Goal: Task Accomplishment & Management: Complete application form

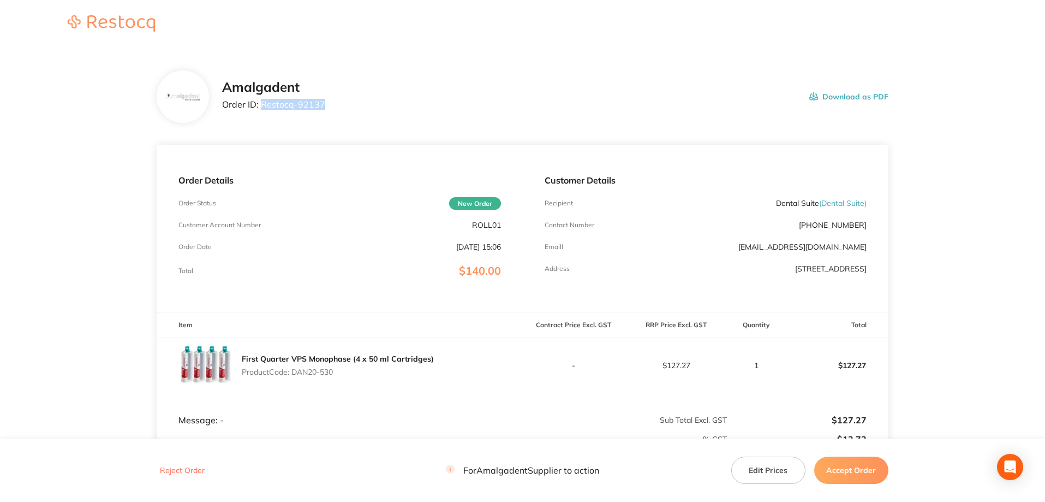
drag, startPoint x: 338, startPoint y: 110, endPoint x: 261, endPoint y: 108, distance: 76.4
click at [261, 108] on div "Amalgadent Order ID: Restocq- 92137 Download as PDF" at bounding box center [555, 97] width 666 height 34
copy p "Restocq- 92137"
click at [752, 115] on div "Amalgadent Order ID: Restocq- 92137 Download as PDF" at bounding box center [523, 96] width 732 height 52
drag, startPoint x: 345, startPoint y: 371, endPoint x: 294, endPoint y: 373, distance: 51.4
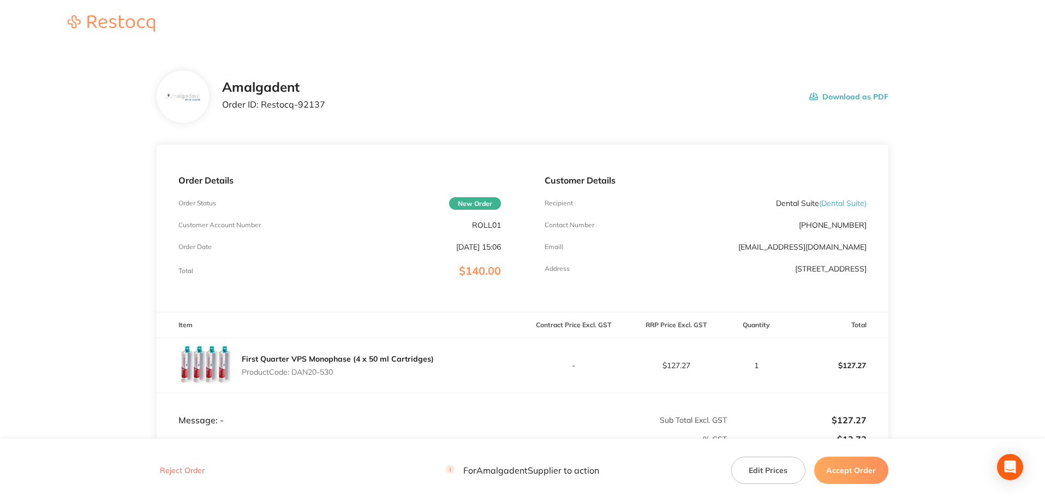
click at [294, 373] on p "Product Code: DAN20-530" at bounding box center [338, 371] width 192 height 9
copy p "DAN20-530"
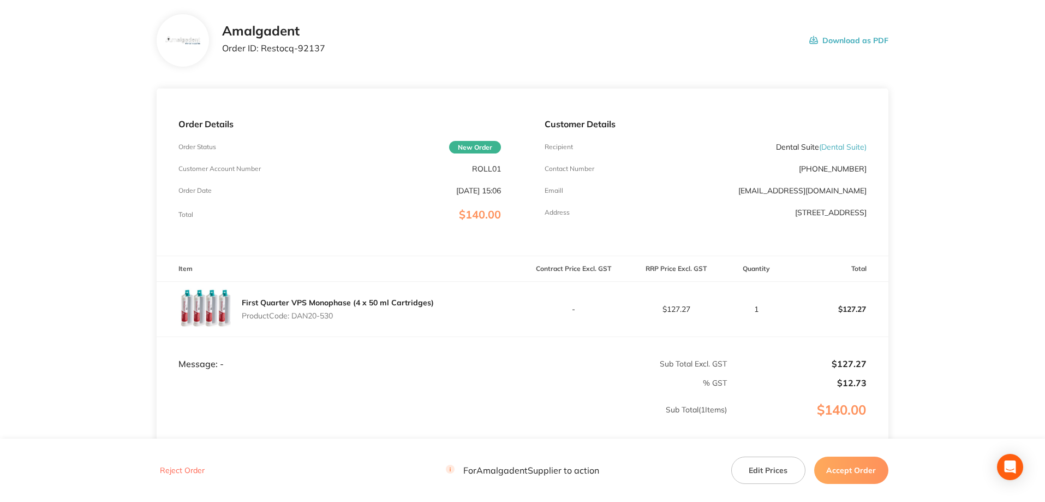
scroll to position [146, 0]
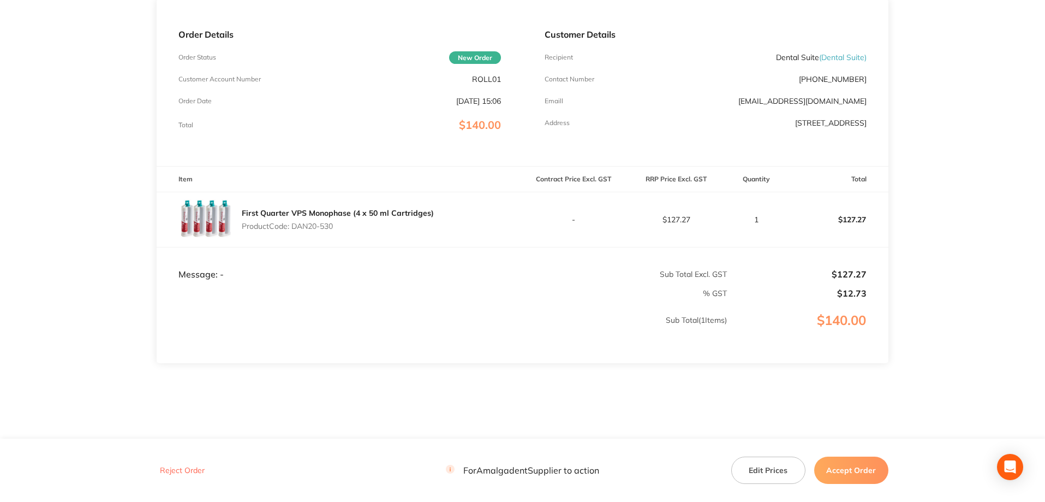
click at [989, 174] on main "Amalgadent Order ID: Restocq- 92137 Download as PDF Order Details Order Status …" at bounding box center [522, 176] width 1045 height 547
click at [857, 473] on button "Accept Order" at bounding box center [851, 469] width 74 height 27
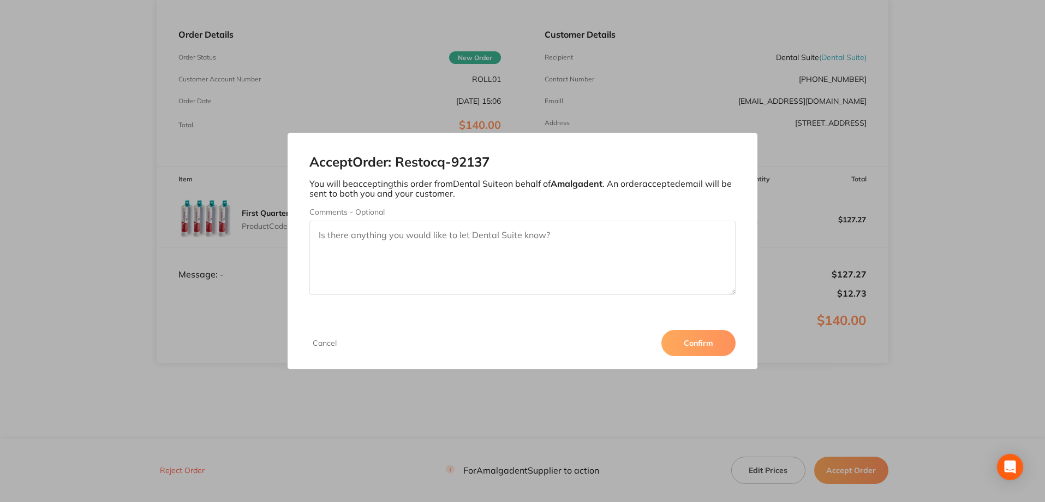
click at [704, 350] on button "Confirm" at bounding box center [699, 343] width 74 height 26
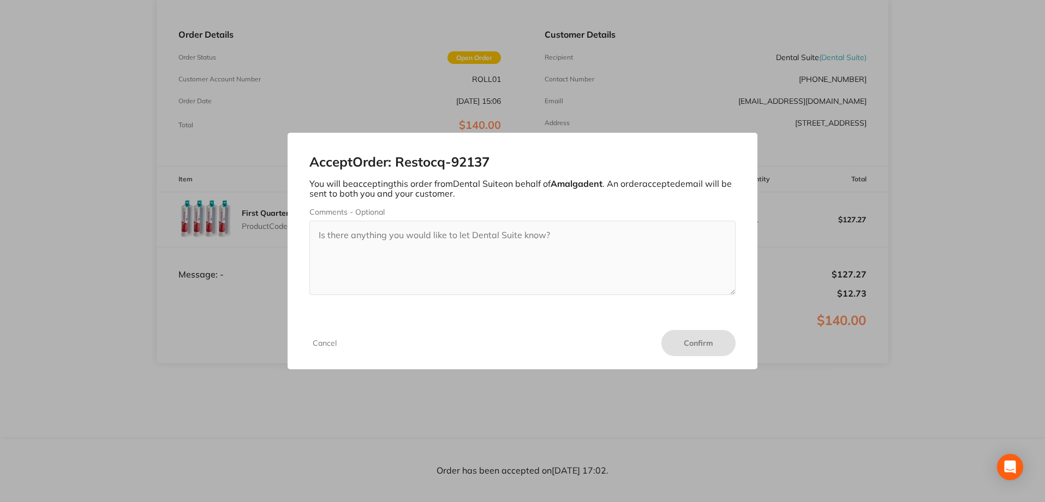
click at [463, 346] on div "Cancel Confirm" at bounding box center [523, 343] width 470 height 52
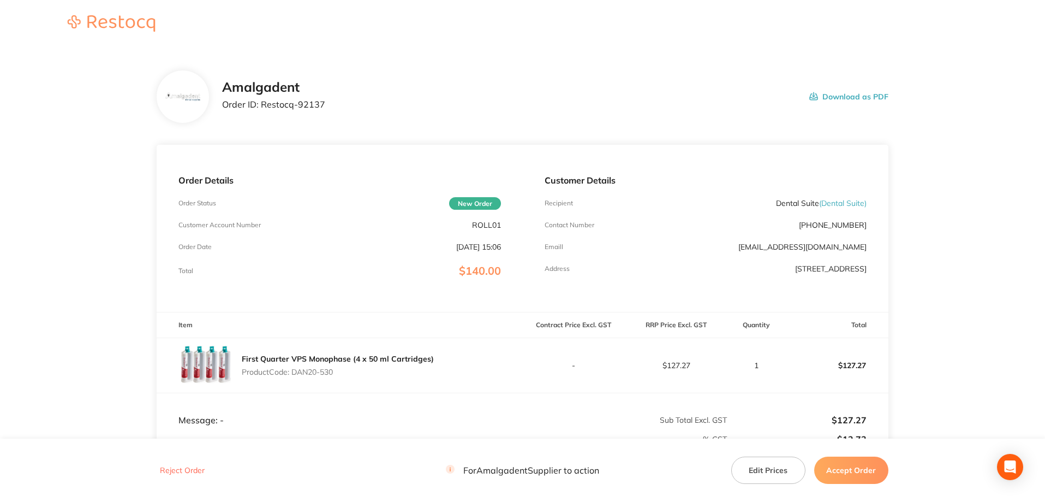
click at [847, 471] on button "Accept Order" at bounding box center [851, 469] width 74 height 27
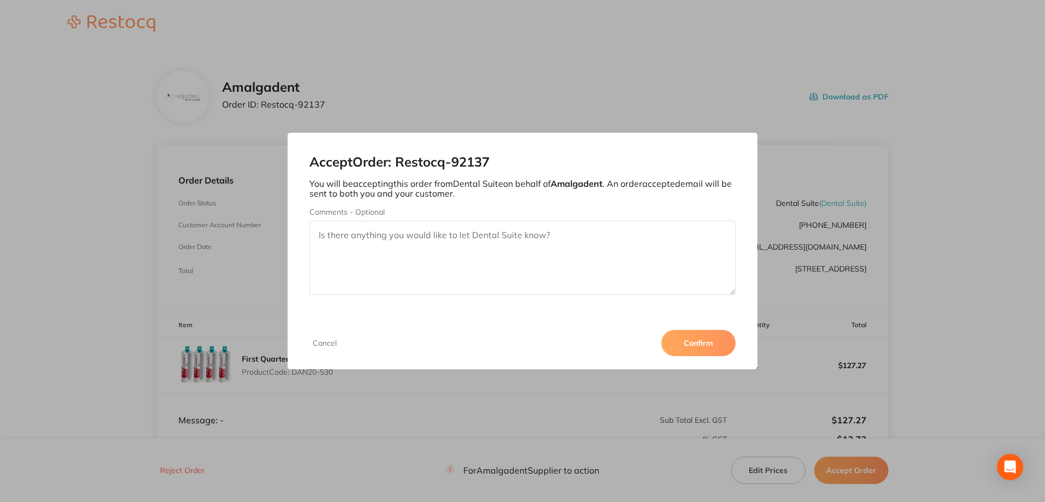
click at [712, 342] on button "Confirm" at bounding box center [699, 343] width 74 height 26
click at [546, 94] on div "Accept Order: Restocq- 92137 You will be accepting this order from Dental Suite…" at bounding box center [522, 251] width 1045 height 502
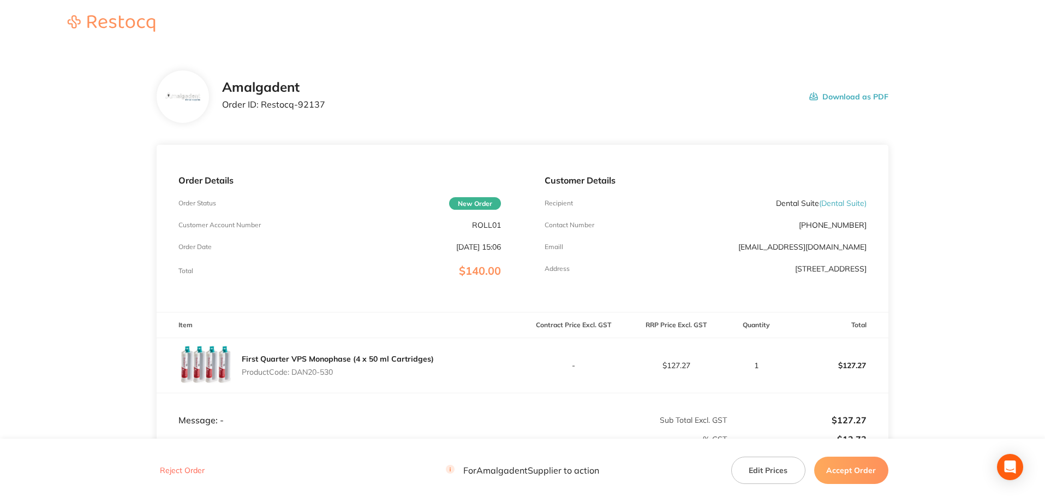
click at [856, 476] on button "Accept Order" at bounding box center [851, 469] width 74 height 27
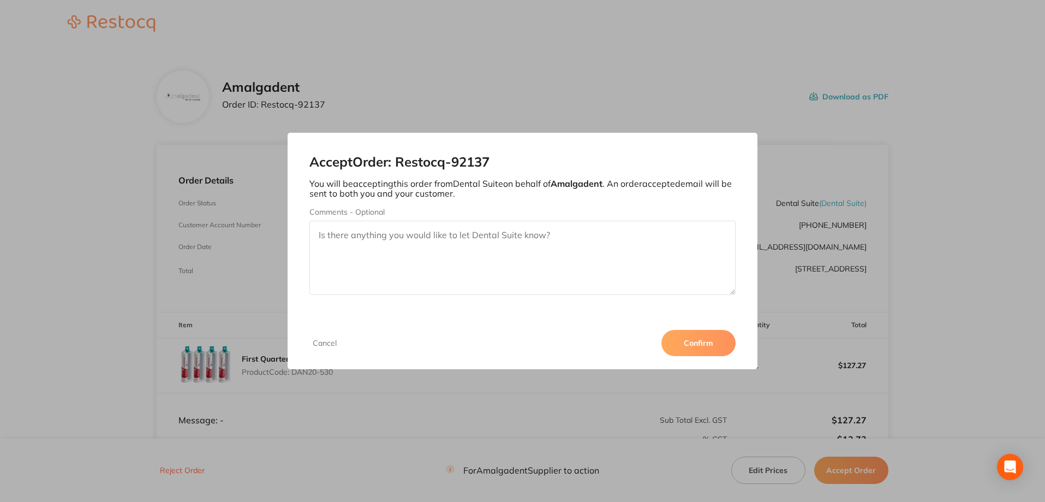
click at [707, 347] on button "Confirm" at bounding box center [699, 343] width 74 height 26
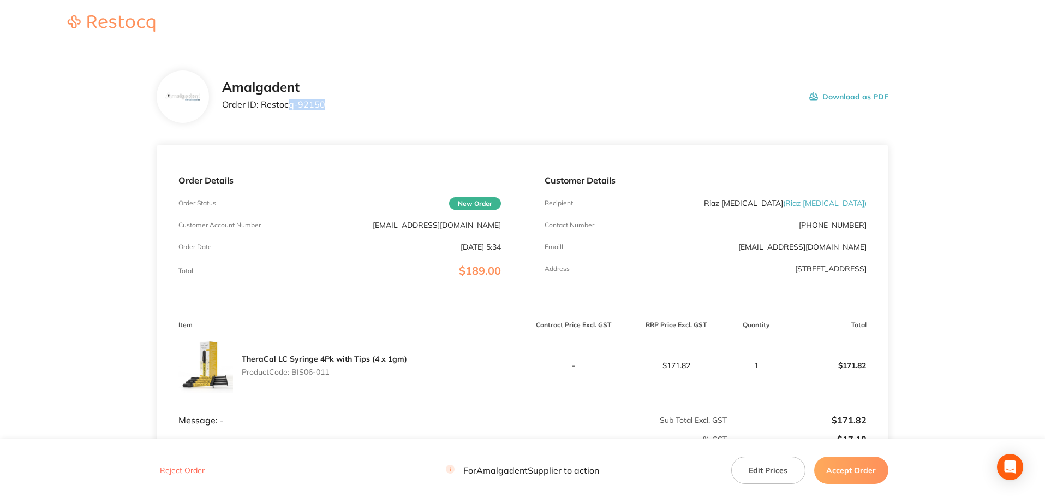
drag, startPoint x: 330, startPoint y: 103, endPoint x: 491, endPoint y: 139, distance: 164.9
click at [295, 104] on div "Amalgadent Order ID: Restocq- 92150 Download as PDF" at bounding box center [555, 97] width 666 height 34
click at [504, 120] on div "Amalgadent Order ID: Restocq- 92150 Download as PDF" at bounding box center [523, 96] width 732 height 52
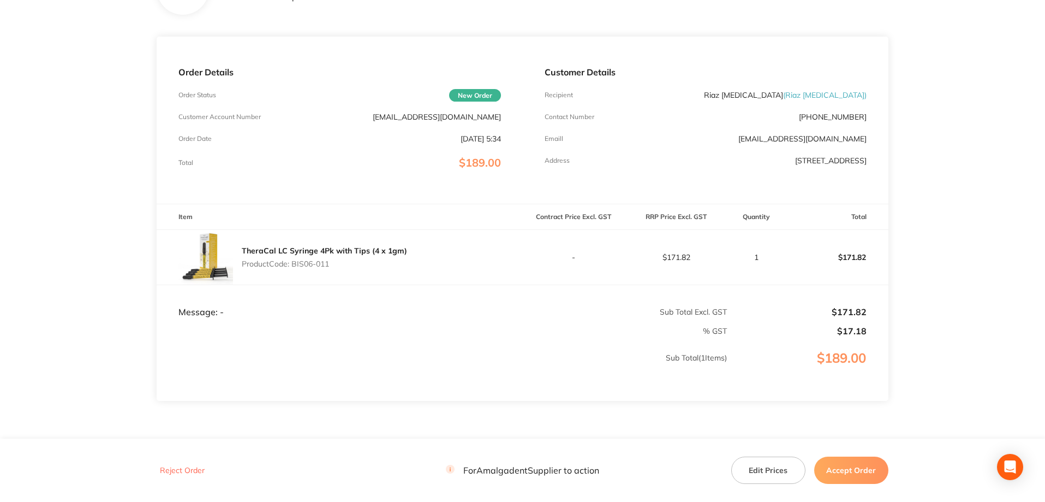
scroll to position [146, 0]
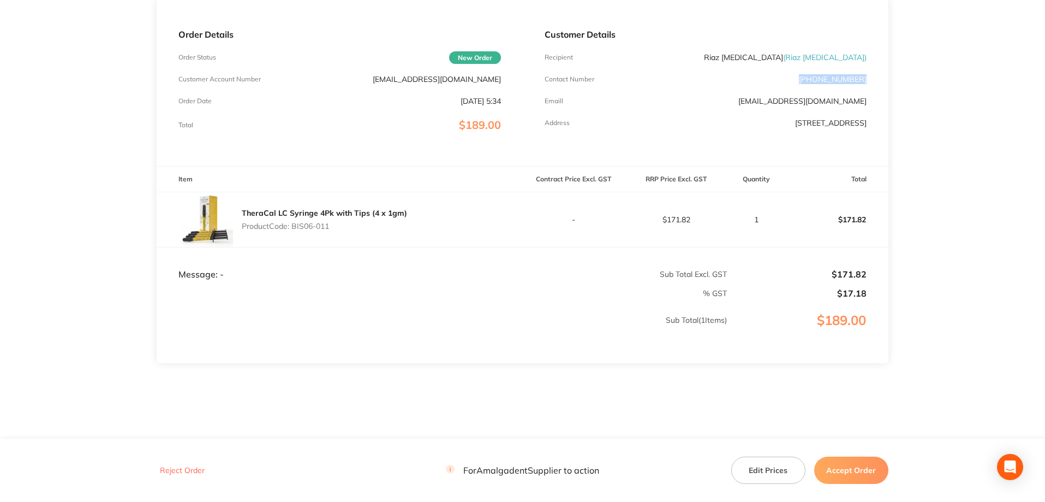
drag, startPoint x: 869, startPoint y: 81, endPoint x: 812, endPoint y: 78, distance: 57.4
click at [812, 78] on div "Customer Details Recipient Riaz [MEDICAL_DATA] ( Riaz [MEDICAL_DATA] ) Contact …" at bounding box center [706, 82] width 366 height 167
copy p "[PHONE_NUMBER]"
click at [357, 28] on div "Order Details Order Status New Order Customer Account Number [EMAIL_ADDRESS][DO…" at bounding box center [340, 82] width 366 height 167
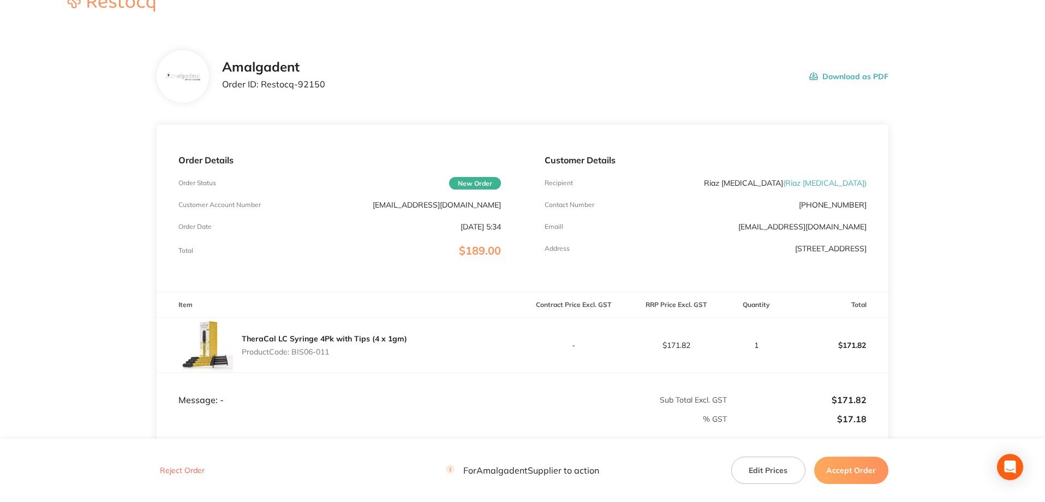
scroll to position [0, 0]
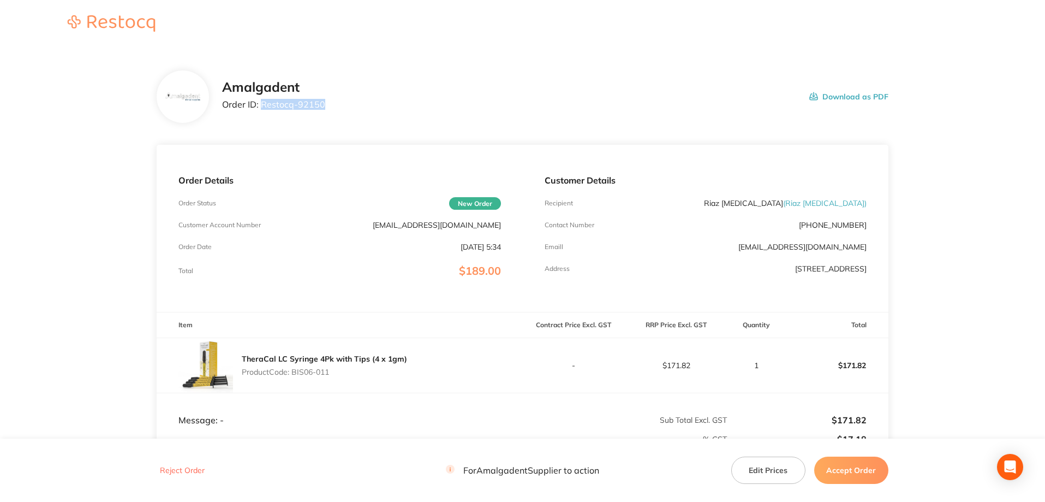
drag, startPoint x: 332, startPoint y: 109, endPoint x: 263, endPoint y: 103, distance: 70.1
click at [263, 103] on div "Amalgadent Order ID: Restocq- 92150 Download as PDF" at bounding box center [555, 97] width 666 height 34
copy p "Restocq- 92150"
click at [706, 117] on div "Amalgadent Order ID: Restocq- 92150 Download as PDF" at bounding box center [523, 96] width 732 height 52
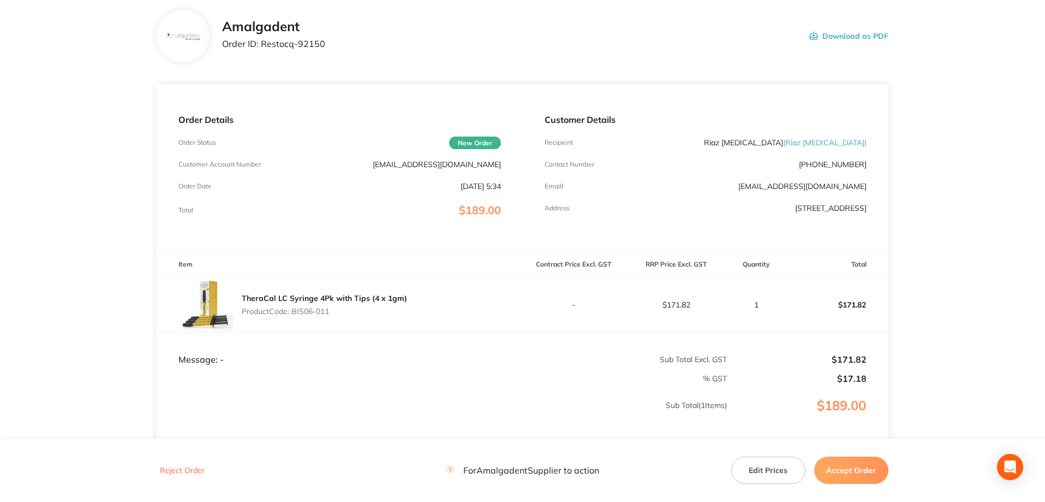
scroll to position [146, 0]
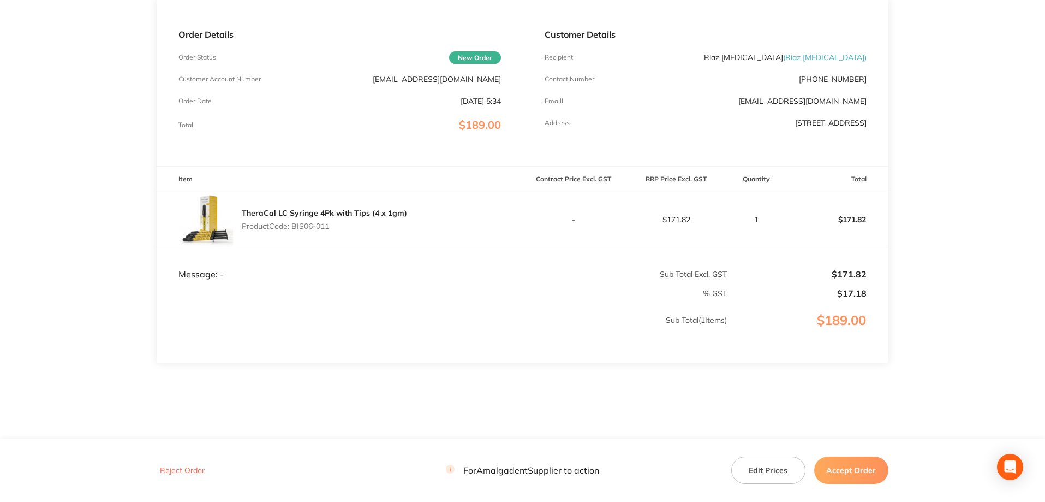
drag, startPoint x: 338, startPoint y: 228, endPoint x: 293, endPoint y: 224, distance: 44.9
click at [293, 224] on p "Product Code: BIS06-011" at bounding box center [324, 226] width 165 height 9
copy p "BIS06-011"
click at [930, 229] on main "Amalgadent Order ID: Restocq- 92150 Download as PDF Order Details Order Status …" at bounding box center [522, 176] width 1045 height 547
click at [863, 470] on button "Accept Order" at bounding box center [851, 469] width 74 height 27
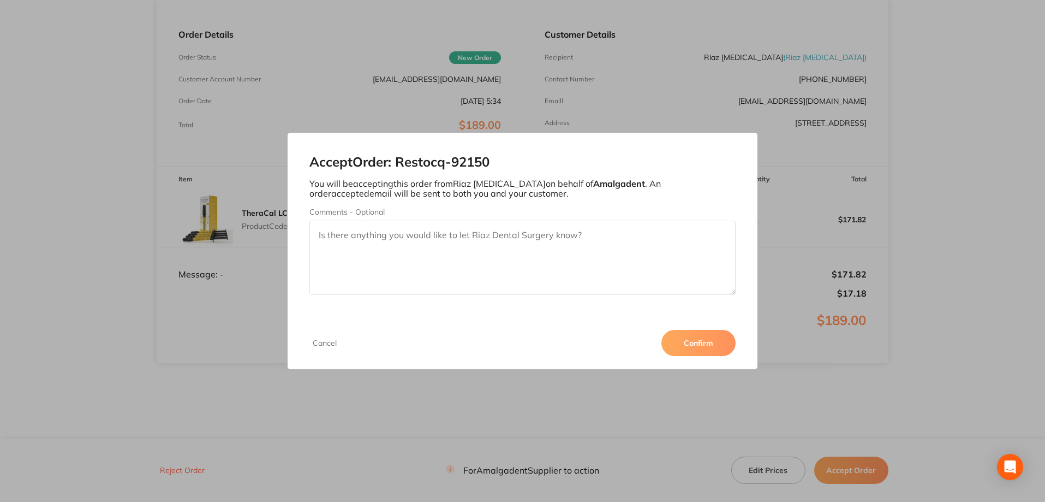
paste textarea "RIAZ01"
click at [316, 235] on textarea "RIAZ01" at bounding box center [522, 258] width 427 height 74
type textarea "please include your customer number RIAZ01 on all future orders"
click at [685, 343] on button "Confirm" at bounding box center [699, 343] width 74 height 26
